Goal: Browse casually

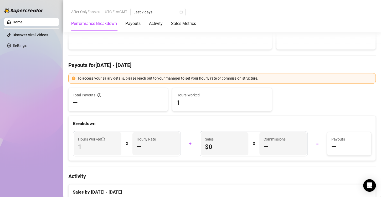
scroll to position [102, 0]
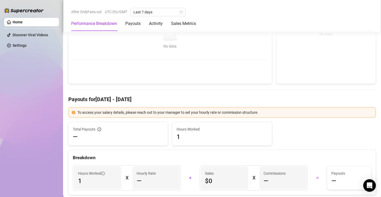
click at [23, 20] on link "Home" at bounding box center [18, 22] width 10 height 4
click at [247, 39] on div "No data" at bounding box center [170, 36] width 184 height 11
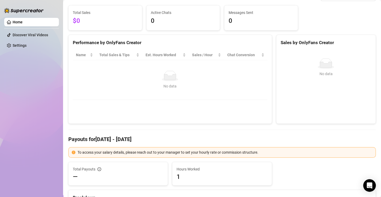
scroll to position [51, 0]
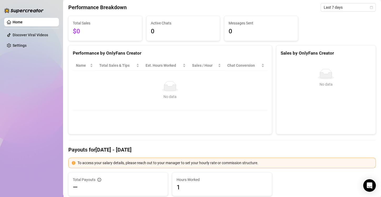
click at [90, 3] on div "Performance Breakdown Last 7 days" at bounding box center [221, 7] width 307 height 8
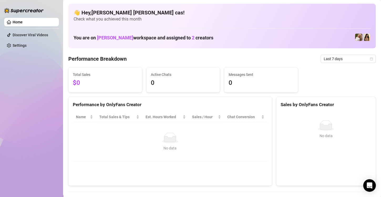
click at [197, 35] on h1 "You are on Carrie Hyrowski workspace and assigned to 2 creators" at bounding box center [144, 38] width 140 height 6
click at [349, 55] on span "Last 7 days" at bounding box center [348, 59] width 49 height 8
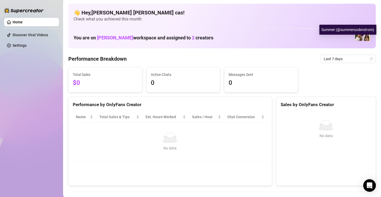
click at [363, 39] on img at bounding box center [366, 37] width 7 height 7
click at [363, 38] on img at bounding box center [366, 37] width 7 height 7
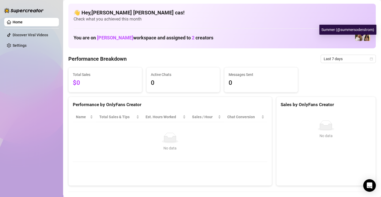
click at [363, 38] on img at bounding box center [366, 37] width 7 height 7
click at [364, 37] on img at bounding box center [366, 37] width 7 height 7
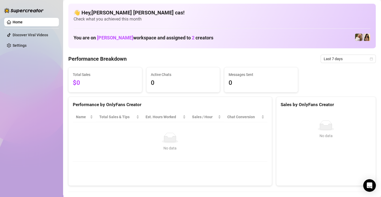
click at [360, 42] on div "You are on Carrie Hyrowski workspace and assigned to 2 creators" at bounding box center [222, 37] width 297 height 11
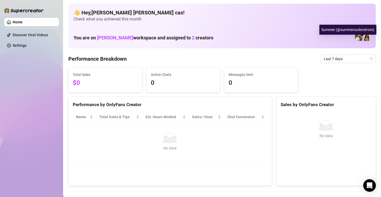
click at [363, 39] on img at bounding box center [366, 37] width 7 height 7
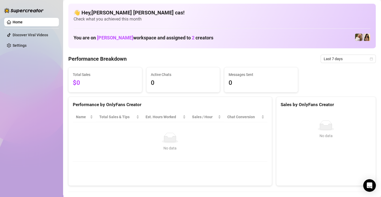
drag, startPoint x: 361, startPoint y: 39, endPoint x: 257, endPoint y: 28, distance: 104.3
click at [257, 28] on div "👋 Hey, Carla mae cas ! Check what you achieved this month You are on Carrie Hyr…" at bounding box center [221, 26] width 307 height 45
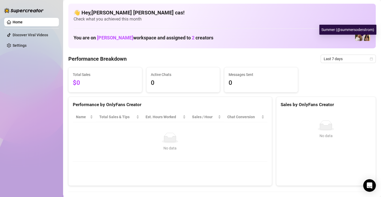
click at [363, 39] on img at bounding box center [366, 37] width 7 height 7
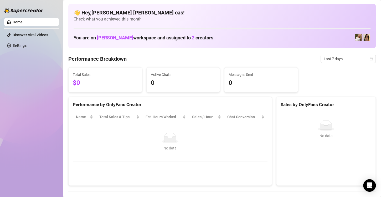
click at [224, 90] on div "Messages Sent 0" at bounding box center [260, 80] width 73 height 25
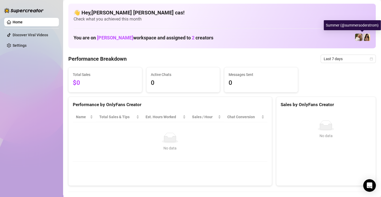
click at [363, 36] on img at bounding box center [366, 37] width 7 height 7
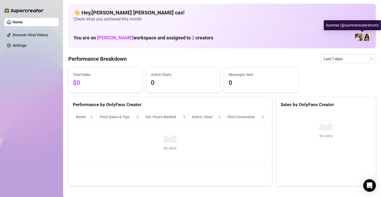
click at [363, 36] on img at bounding box center [366, 37] width 7 height 7
drag, startPoint x: 363, startPoint y: 36, endPoint x: 363, endPoint y: 39, distance: 3.4
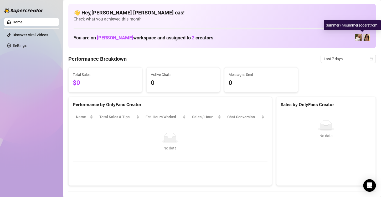
click at [363, 39] on img at bounding box center [366, 37] width 7 height 7
